Goal: Task Accomplishment & Management: Manage account settings

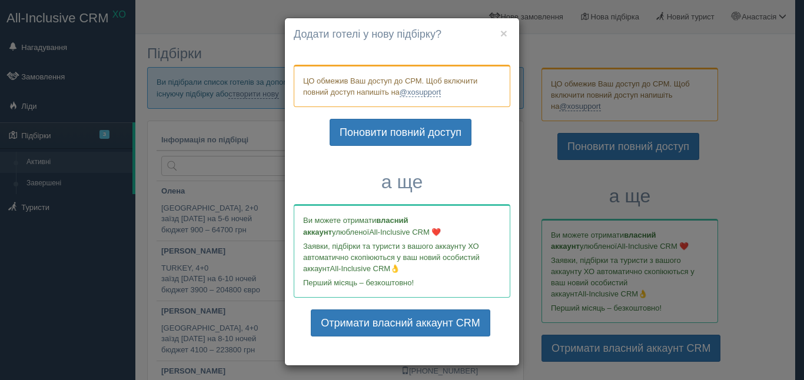
scroll to position [4, 0]
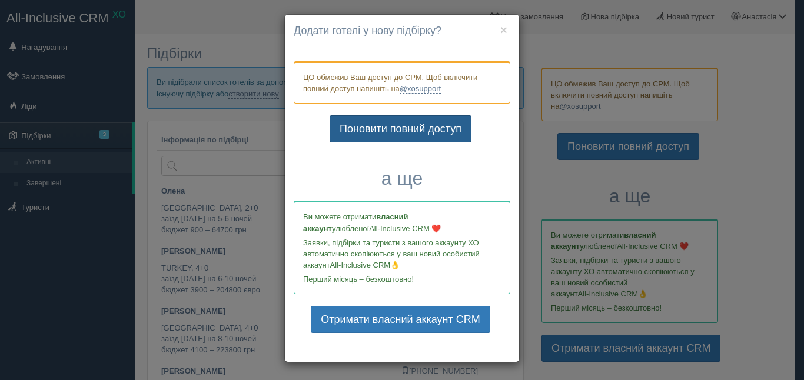
click at [427, 128] on link "Поновити повний доступ" at bounding box center [401, 128] width 142 height 27
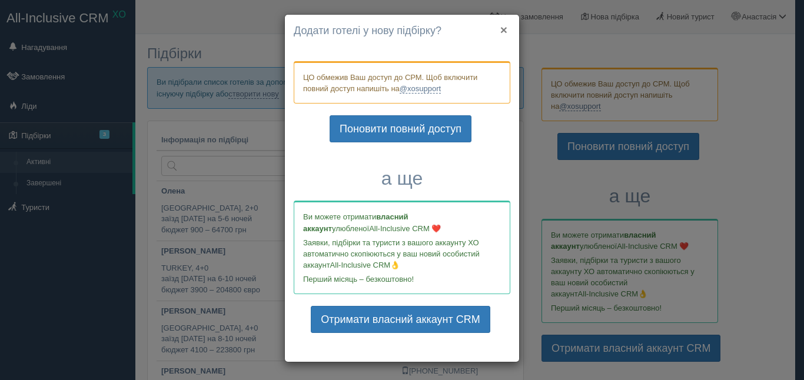
click at [501, 26] on button "×" at bounding box center [503, 30] width 7 height 12
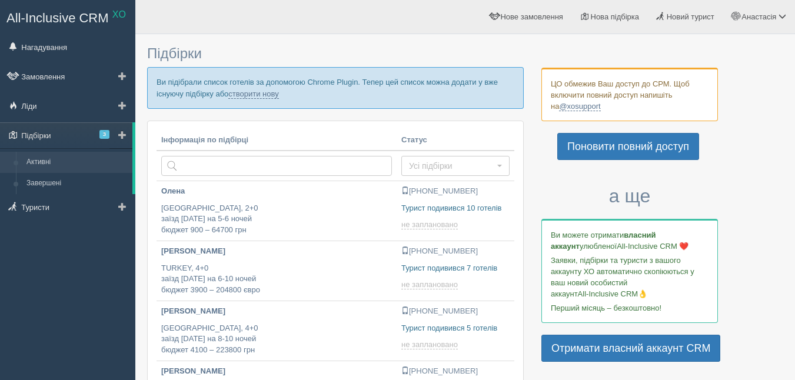
click at [112, 132] on link at bounding box center [120, 135] width 23 height 26
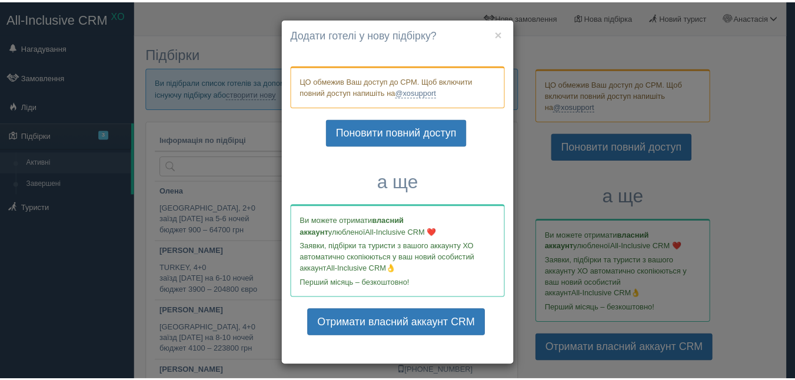
scroll to position [4, 0]
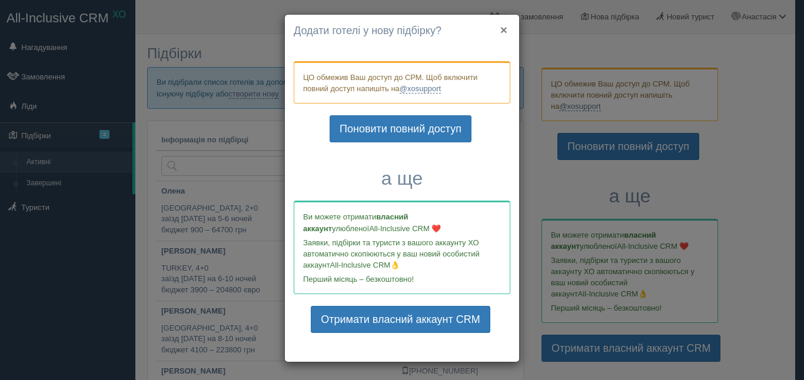
click at [503, 32] on button "×" at bounding box center [503, 30] width 7 height 12
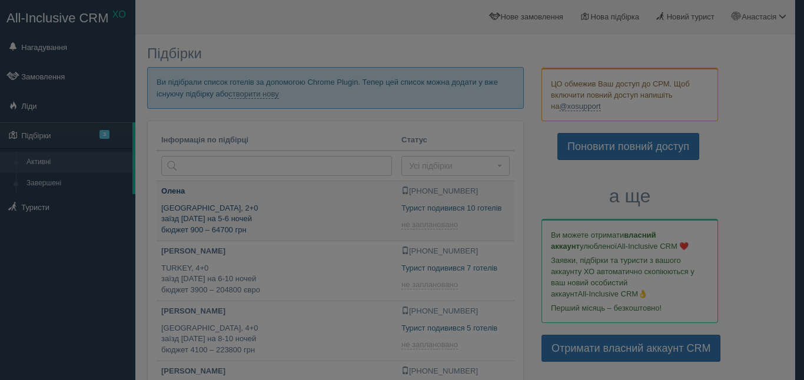
type input "2025-08-26 16:55"
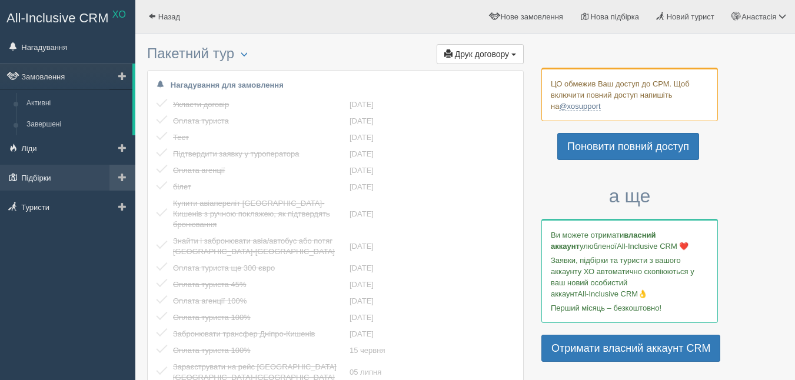
click at [56, 181] on link "Підбірки" at bounding box center [67, 178] width 135 height 26
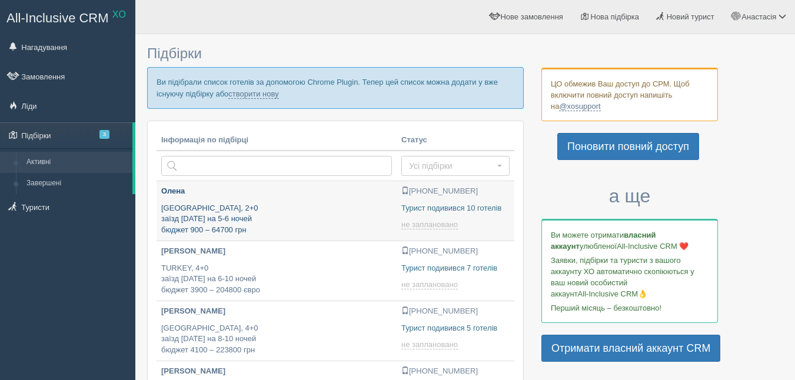
type input "2025-08-26 15:35"
type input "2025-08-26 16:55"
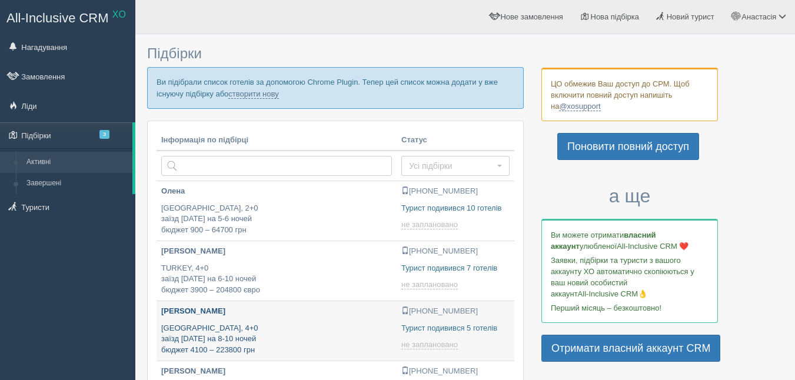
type input "2025-08-26 19:25"
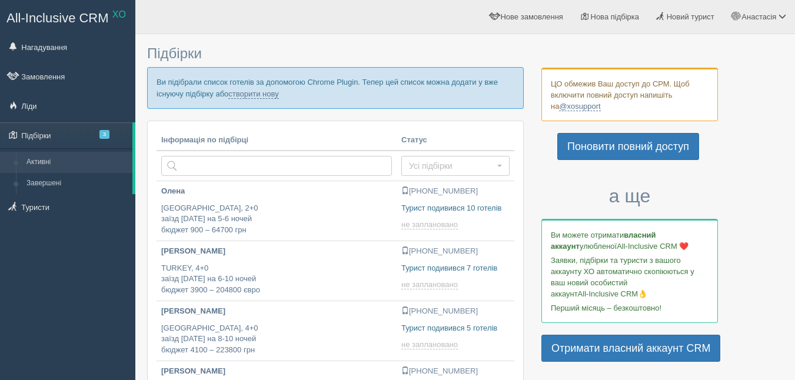
type input "2025-08-26 16:40"
type input "2025-08-26 20:05"
type input "2025-08-26 19:50"
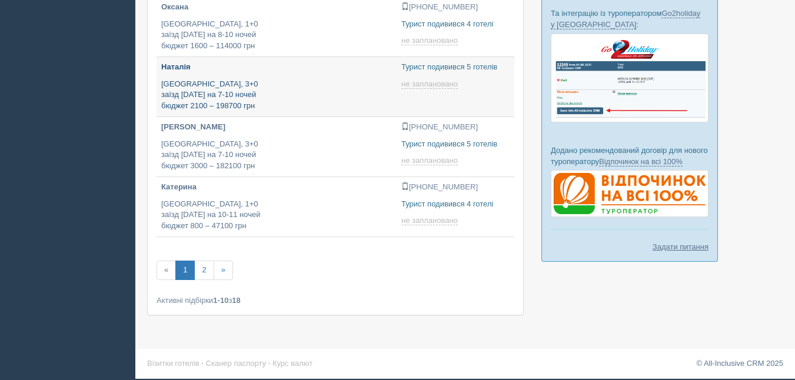
scroll to position [368, 0]
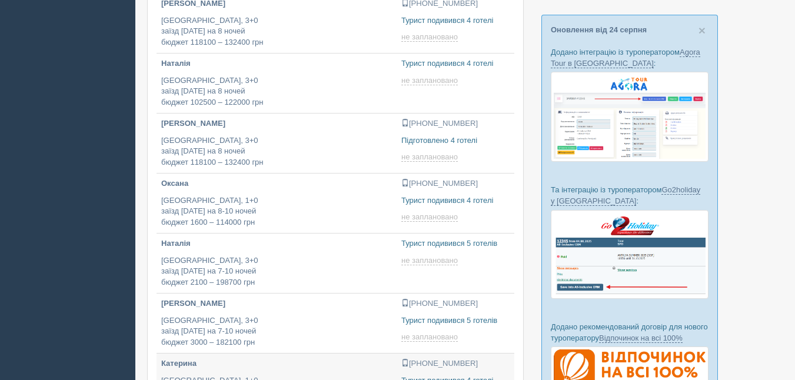
type input "2025-08-26 17:10"
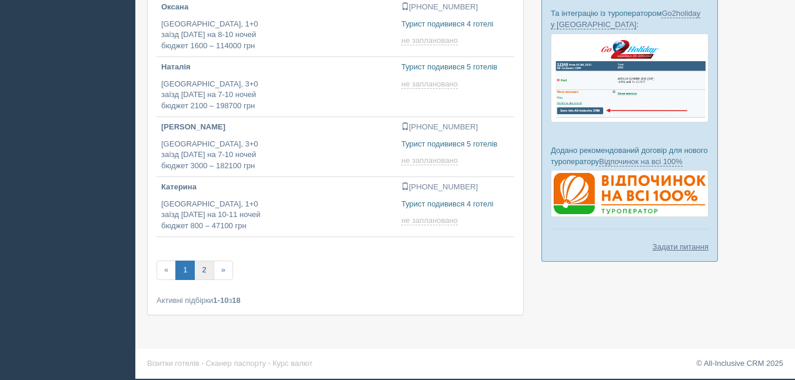
click at [205, 271] on link "2" at bounding box center [203, 270] width 19 height 19
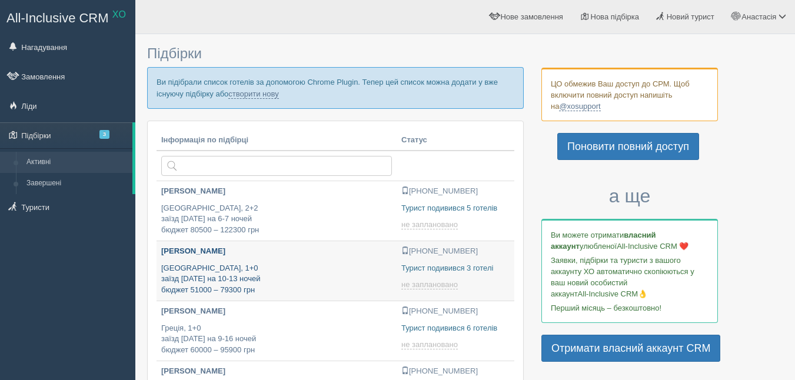
scroll to position [118, 0]
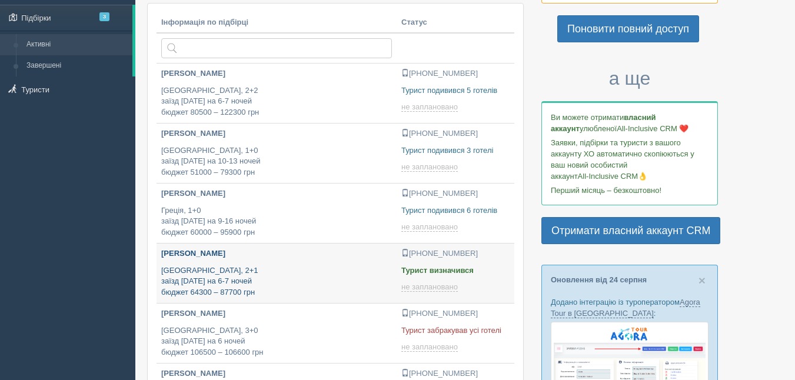
type input "2025-08-26 15:45"
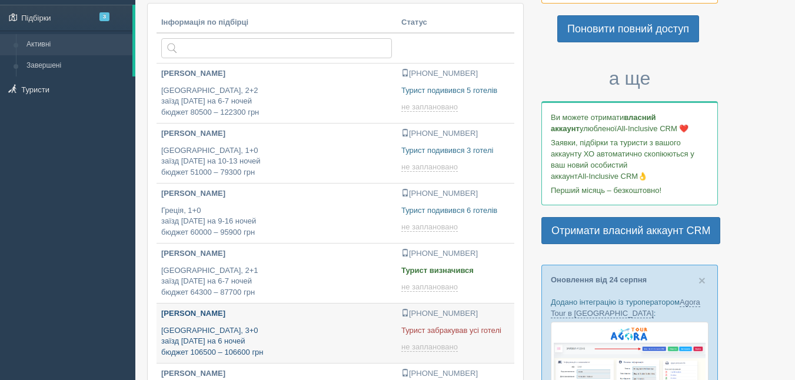
type input "2025-08-26 14:10"
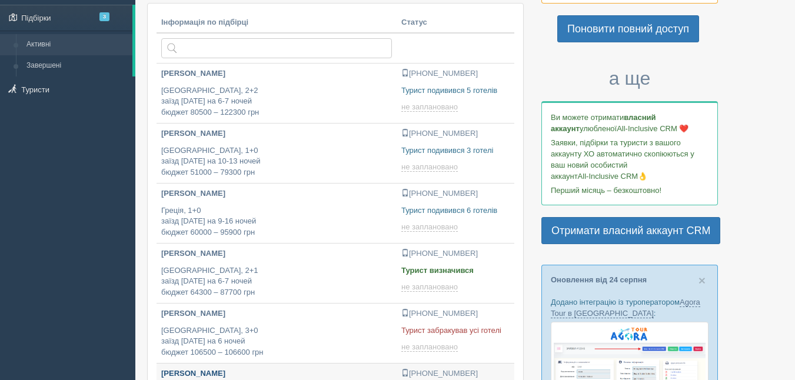
type input "2025-08-26 15:50"
type input "2025-08-26 16:25"
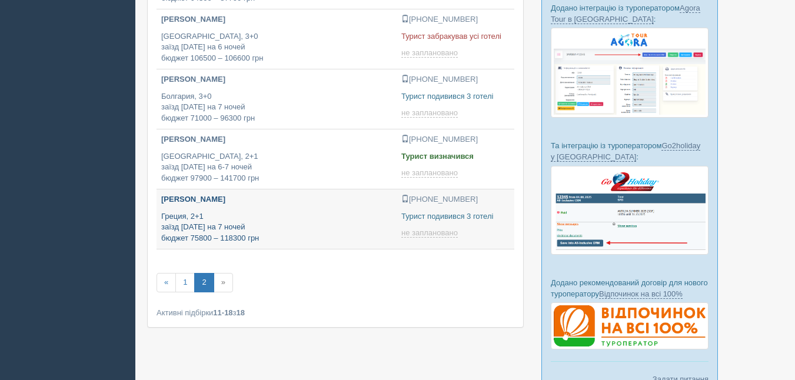
click at [222, 234] on p "Греция, 2+1 заїзд 12 липня на 7 ночей бюджет 75800 – 118300 грн" at bounding box center [276, 227] width 231 height 33
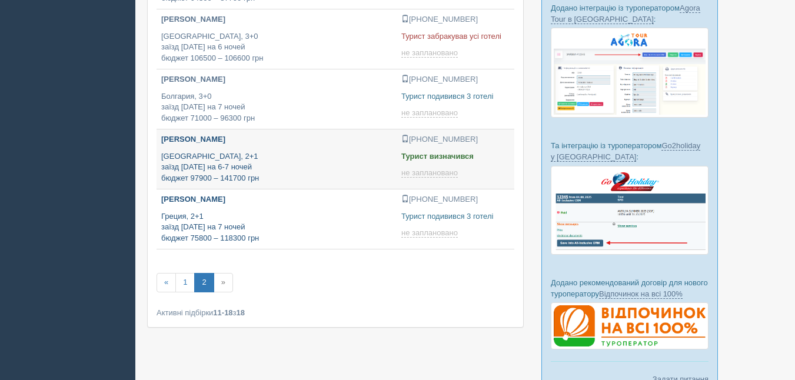
type input "2025-08-26 16:20"
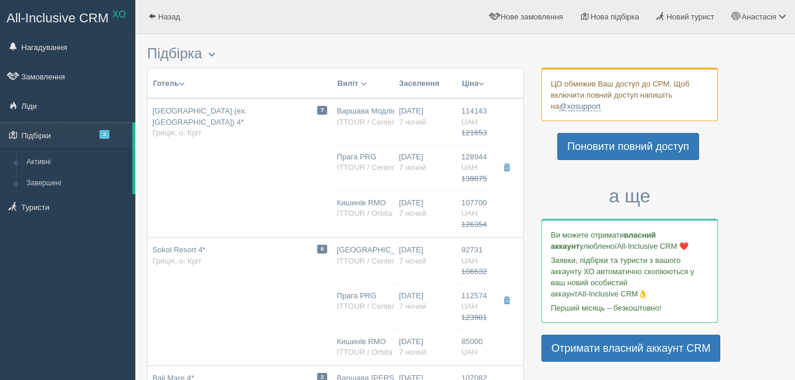
click at [190, 245] on span "Sokol Resort 4*" at bounding box center [178, 249] width 53 height 9
type input "Sokol Resort 4*"
type input "[URL][DOMAIN_NAME][DATE][DATE][DATE]"
type textarea "🌟 Lorem Ipsumd 5 – sitametcons adipis, e seddo eiusmodtempo inci utlabor, e dol…"
type input "Греція"
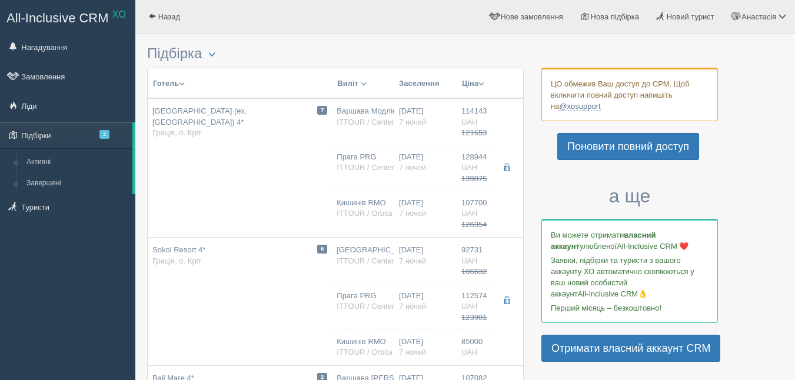
type input "о. [GEOGRAPHIC_DATA]"
type input "92731.00"
type input "106632.00"
type input "[GEOGRAPHIC_DATA]"
type input "7"
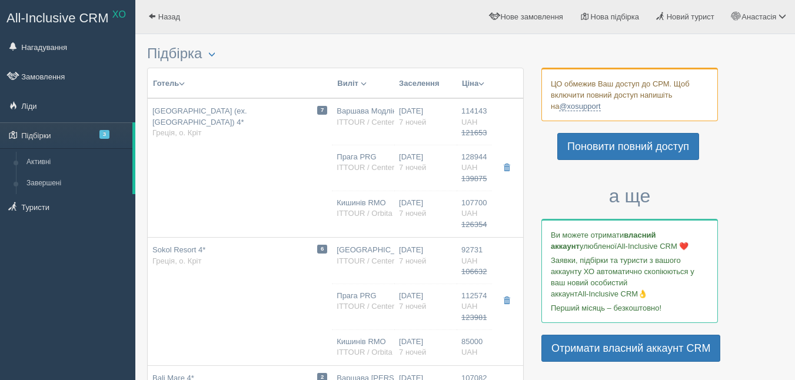
type input "Triple Room"
type input "AI"
type input "ITTOUR / Center Travel"
type input "javascript:;"
type input "112574.00"
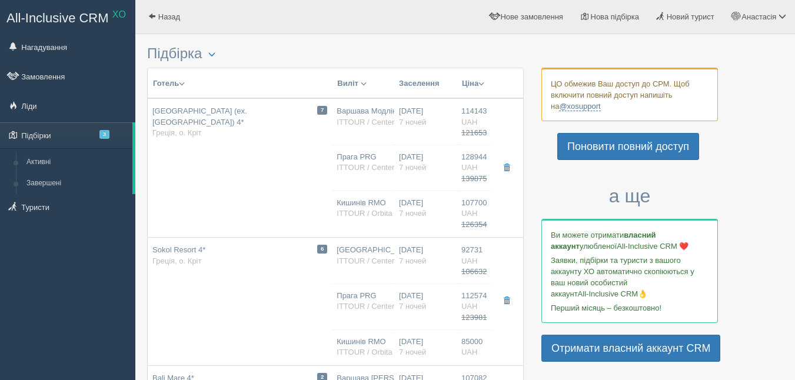
type input "123981.00"
type input "Прага PRG"
type input "[PERSON_NAME] HER"
type input "04:55"
type input "08:45"
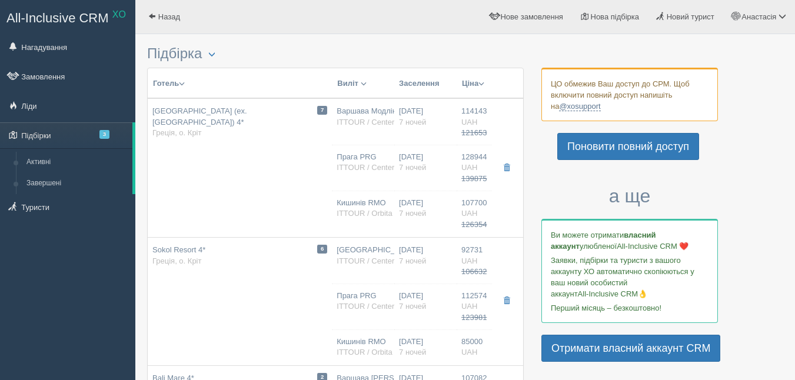
type input "Smart Wings"
type input "09:30"
type input "11:25"
type input "7"
type input "Triple Room"
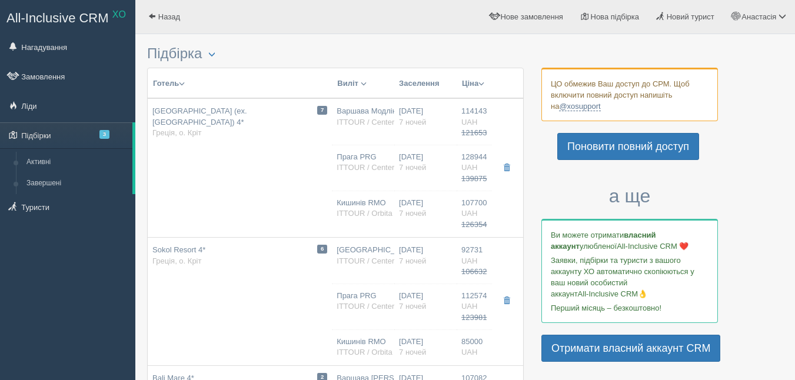
type input "AI"
type input "ITTOUR / Center Travel"
type input "javascript:;"
type input "85000.00"
type input "Кишинів RMO"
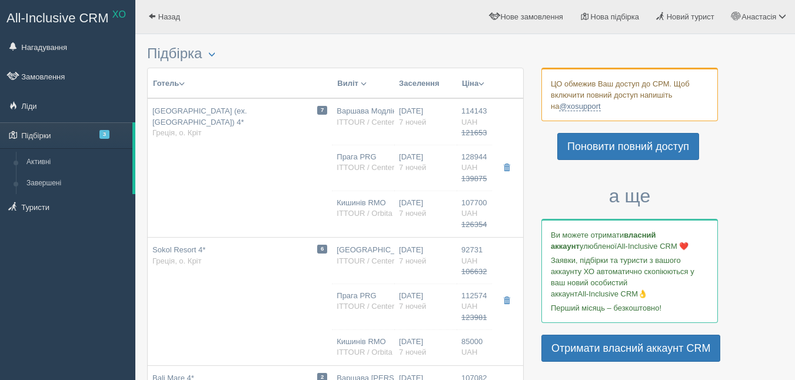
type input "[PERSON_NAME] HER"
type input "00:05"
type input "02:20"
type input "SkyUp"
type input "03:20"
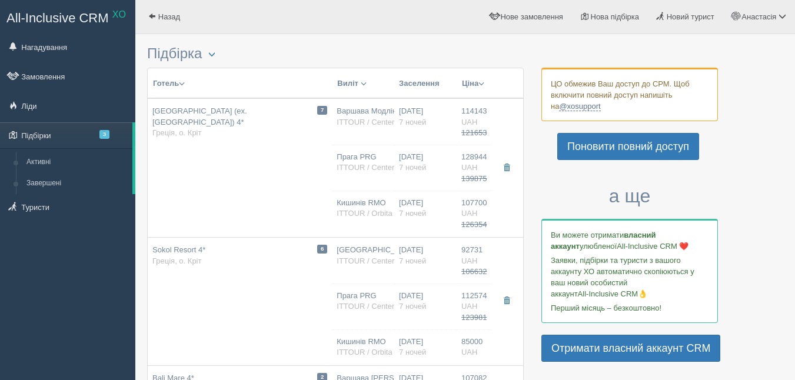
type input "05:40"
type input "7"
type input "Triple Room"
type input "AI"
type input "ITTOUR / Orbita"
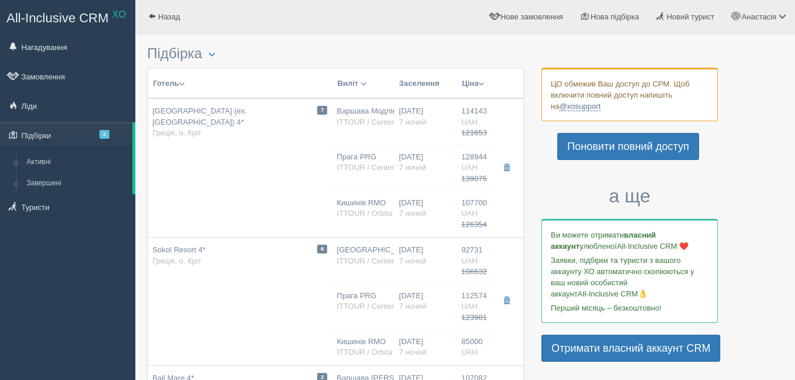
type input "javascript:;"
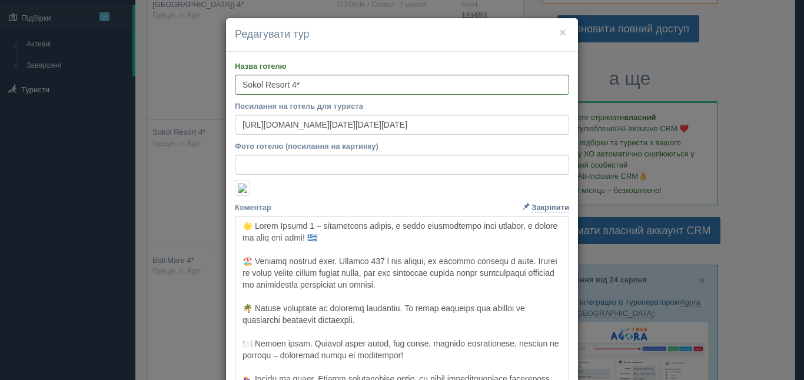
scroll to position [294, 0]
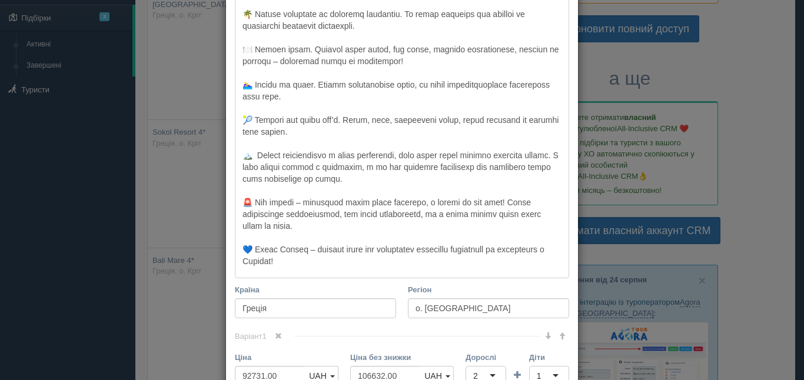
drag, startPoint x: 237, startPoint y: 219, endPoint x: 353, endPoint y: 247, distance: 119.3
click at [353, 250] on textarea "Коментар Основний опис Додатковий опис Закріпити Збережено Необхідно вказати на…" at bounding box center [402, 100] width 334 height 357
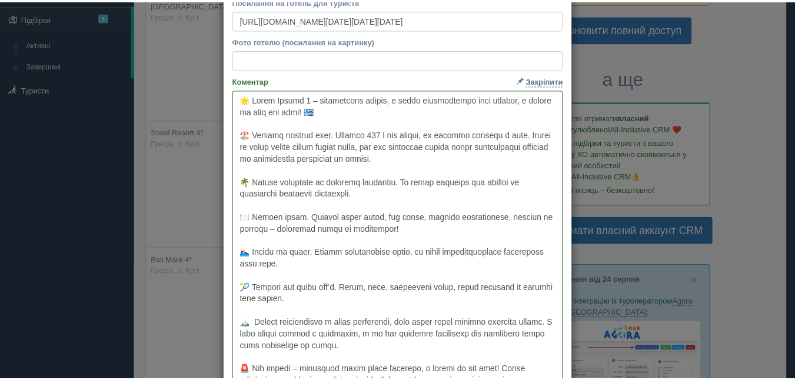
scroll to position [0, 0]
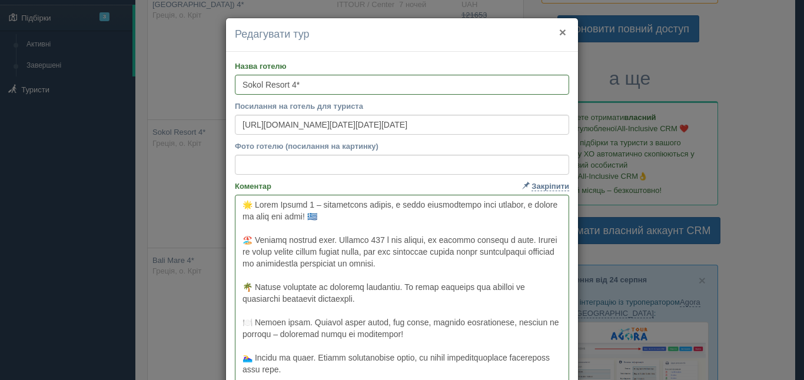
drag, startPoint x: 562, startPoint y: 35, endPoint x: 527, endPoint y: 61, distance: 43.0
click at [561, 35] on button "×" at bounding box center [562, 32] width 7 height 12
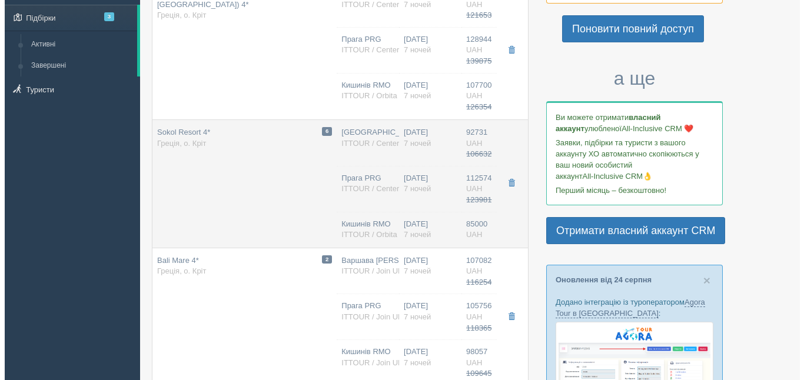
scroll to position [294, 0]
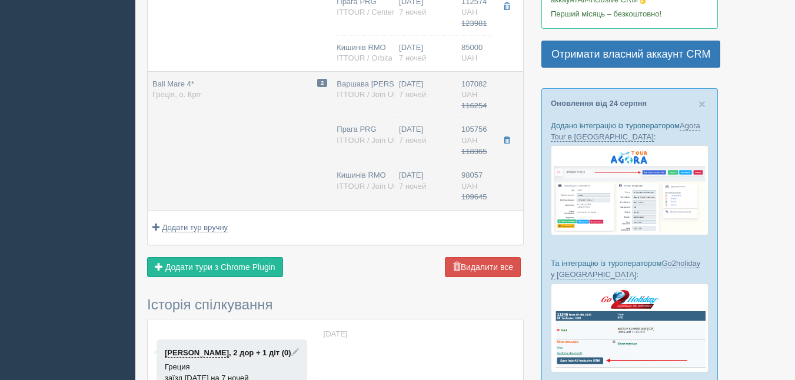
click at [191, 88] on div "Bali Mare 4* Греція, о. Кріт" at bounding box center [176, 90] width 49 height 22
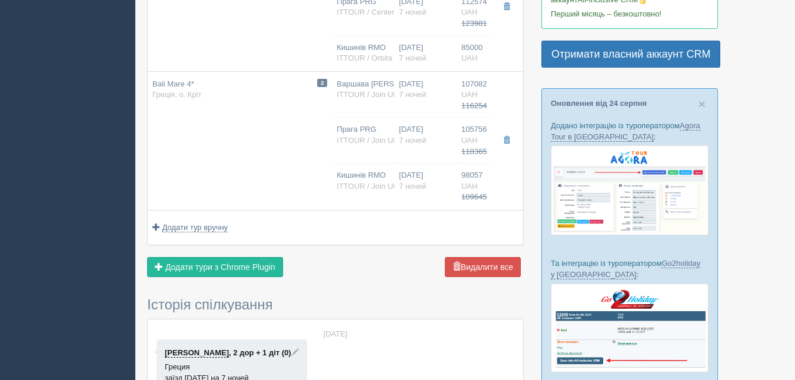
type input "Bali Mare 4*"
type input "[URL][DOMAIN_NAME]"
type textarea "🌟 Lore Ipsu 1 – dolorsita consect adi elitseddoe temporinci ut Labor! 🇬🇷 🏖️ Etd…"
type input "107082.00"
type input "116254.00"
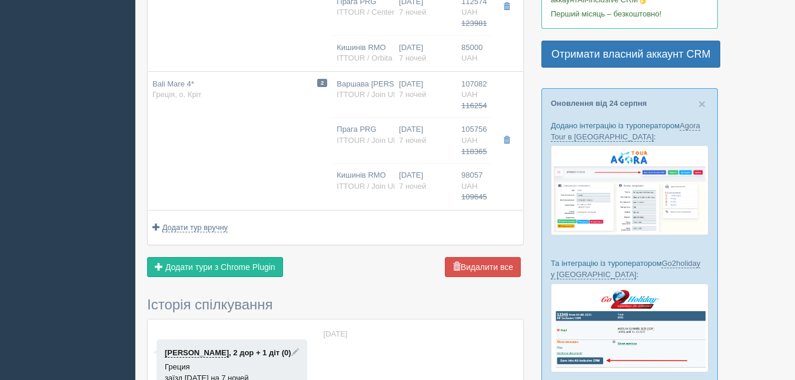
type input "Варшава [PERSON_NAME]"
type input "[PERSON_NAME] HER"
type input "17:20"
type input "20:55"
type input "Skyline Express Airlines"
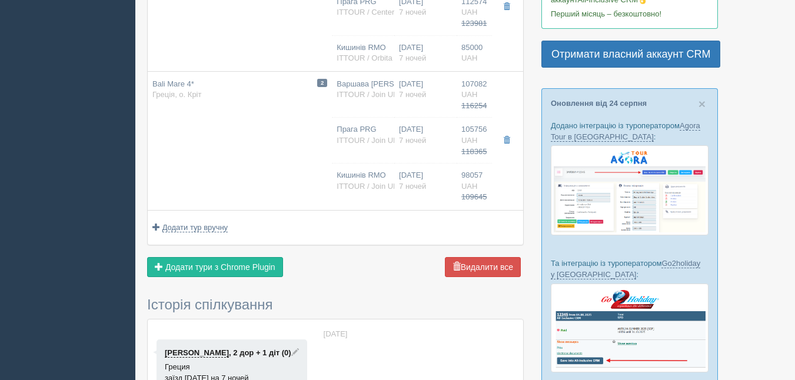
type input "06:50"
type input "08:50"
type input "Triple Room Inland View"
type input "ITTOUR / Join UP!"
type input "[URL][DOMAIN_NAME]"
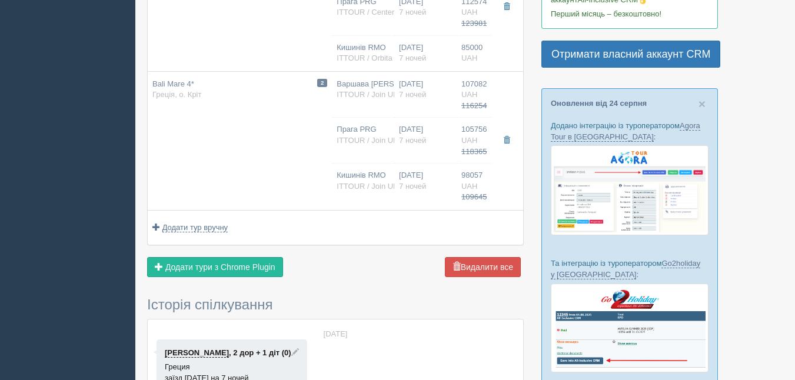
type input "105756.00"
type input "118365.00"
type input "14:55"
type input "18:45"
type input "Eurowings"
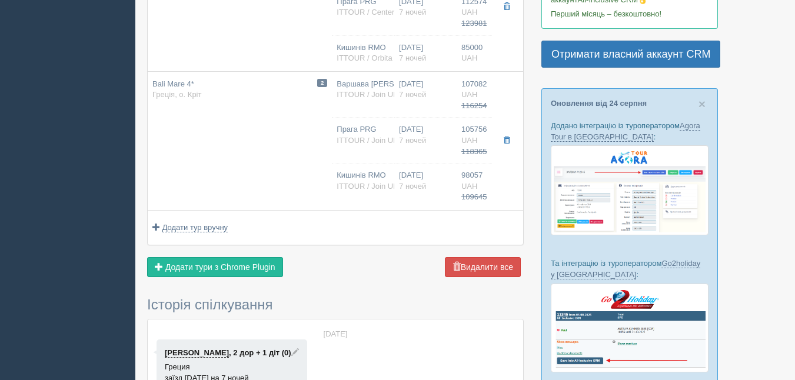
type input "19:40"
type input "21:25"
type input "Triple Room Inland View"
type input "ITTOUR / Join UP!"
type input "[URL][DOMAIN_NAME]"
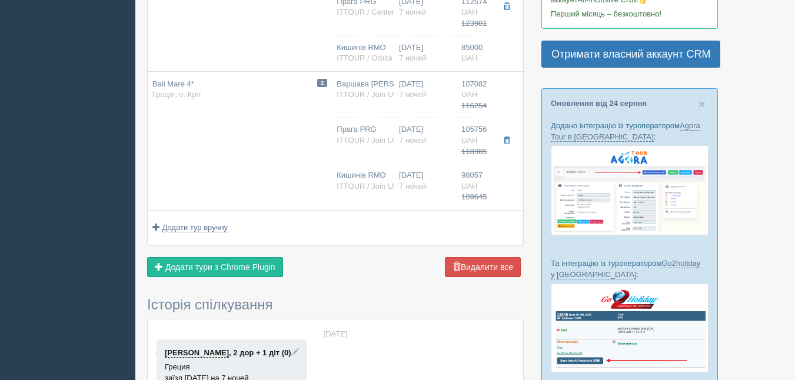
type input "98057.00"
type input "109645.00"
type input "05:50"
type input "08:00"
type input "08:50"
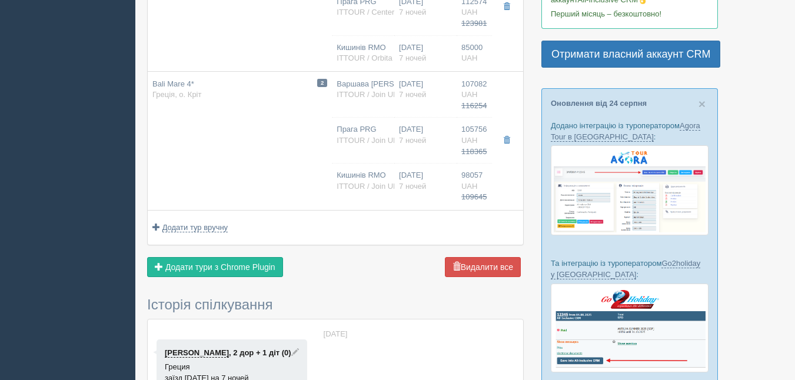
type input "11:10"
type input "Triple Room Inland View"
type input "ITTOUR / Join UP!"
type input "[URL][DOMAIN_NAME]"
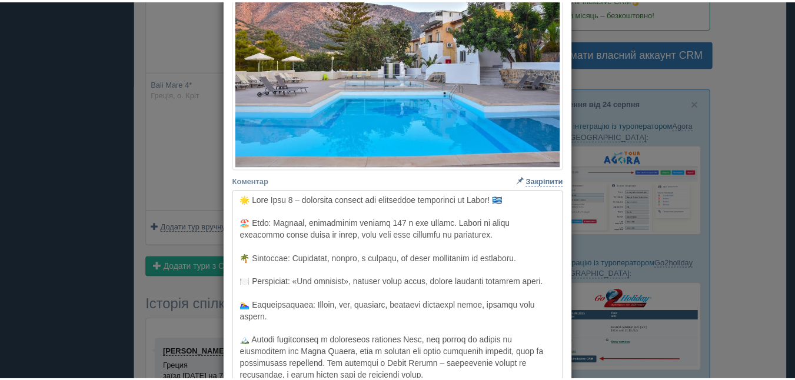
scroll to position [589, 0]
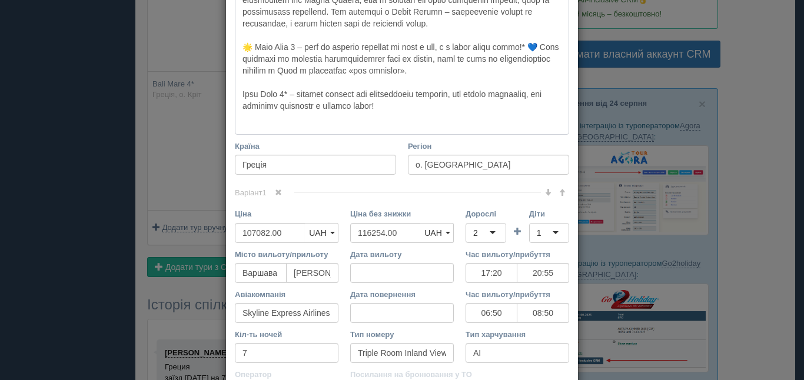
drag, startPoint x: 234, startPoint y: 202, endPoint x: 445, endPoint y: 124, distance: 224.8
click at [766, 142] on div "× Редагувати тур Назва готелю [GEOGRAPHIC_DATA] 4* Посилання на готель для тури…" at bounding box center [402, 190] width 804 height 380
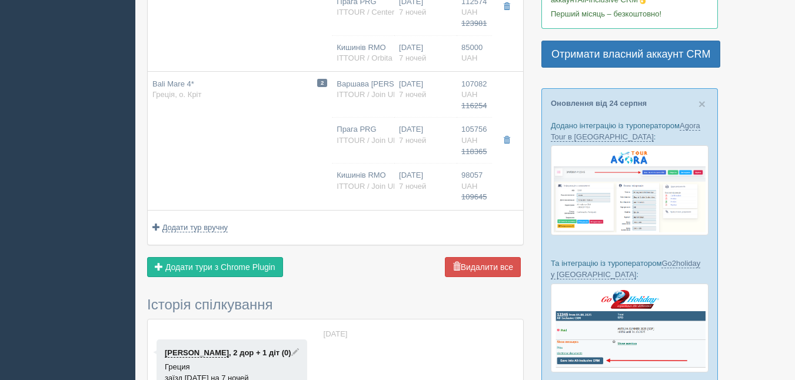
scroll to position [0, 0]
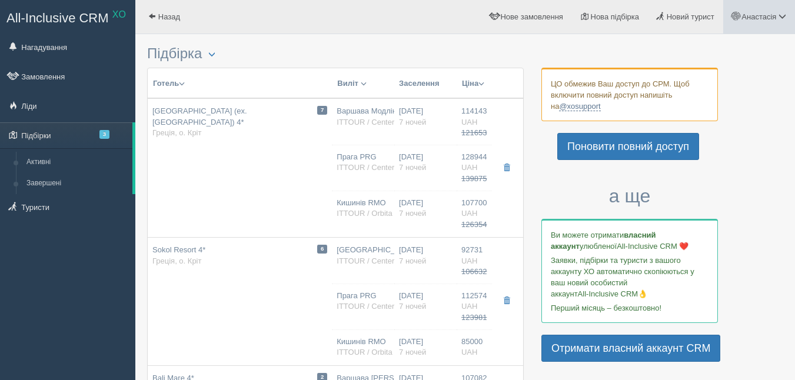
click at [754, 17] on span "Анастасія" at bounding box center [759, 16] width 35 height 9
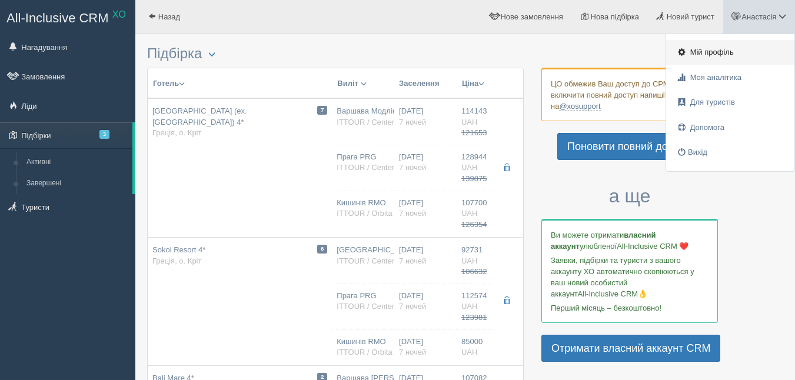
drag, startPoint x: 722, startPoint y: 52, endPoint x: 718, endPoint y: 57, distance: 6.7
click at [721, 52] on span "Мій профіль" at bounding box center [712, 52] width 44 height 9
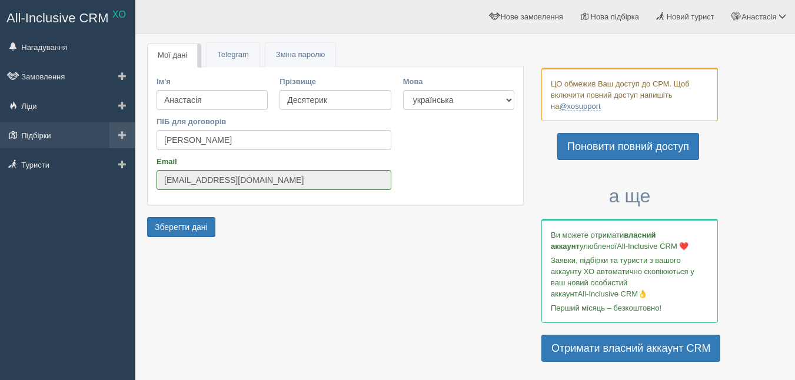
click at [43, 131] on link "Підбірки" at bounding box center [67, 135] width 135 height 26
